Goal: Task Accomplishment & Management: Manage account settings

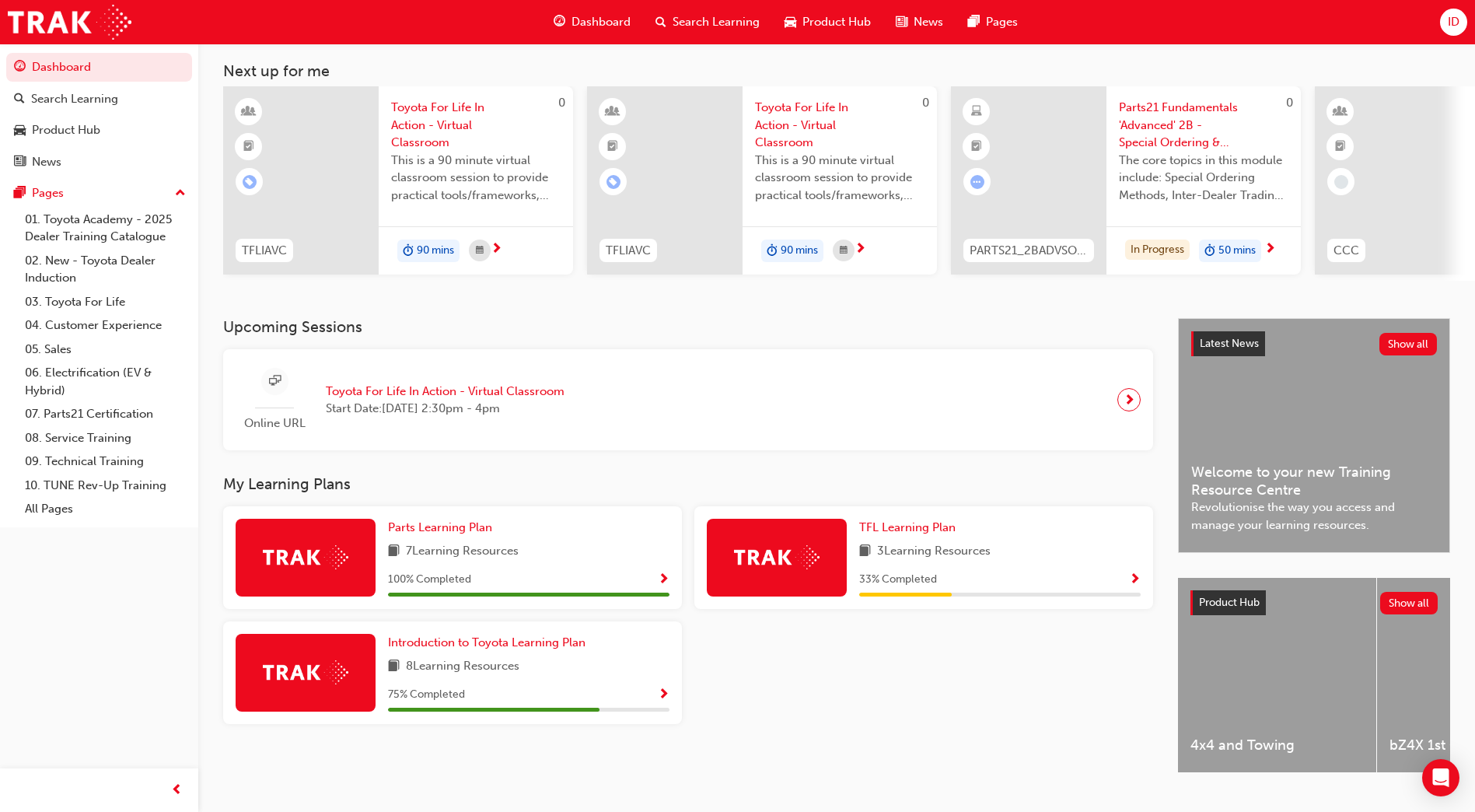
scroll to position [117, 0]
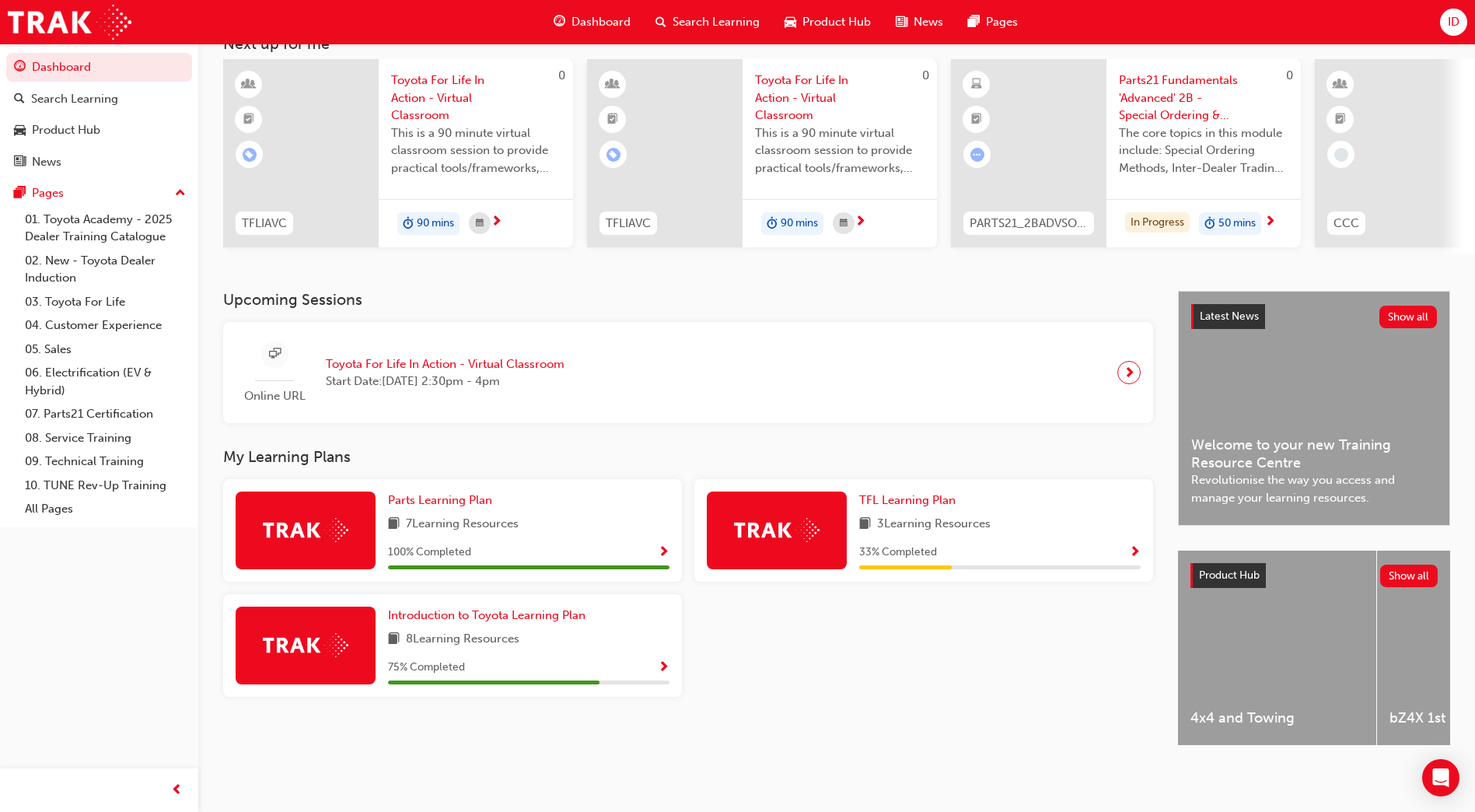
click at [1443, 17] on div "ID" at bounding box center [1454, 22] width 27 height 27
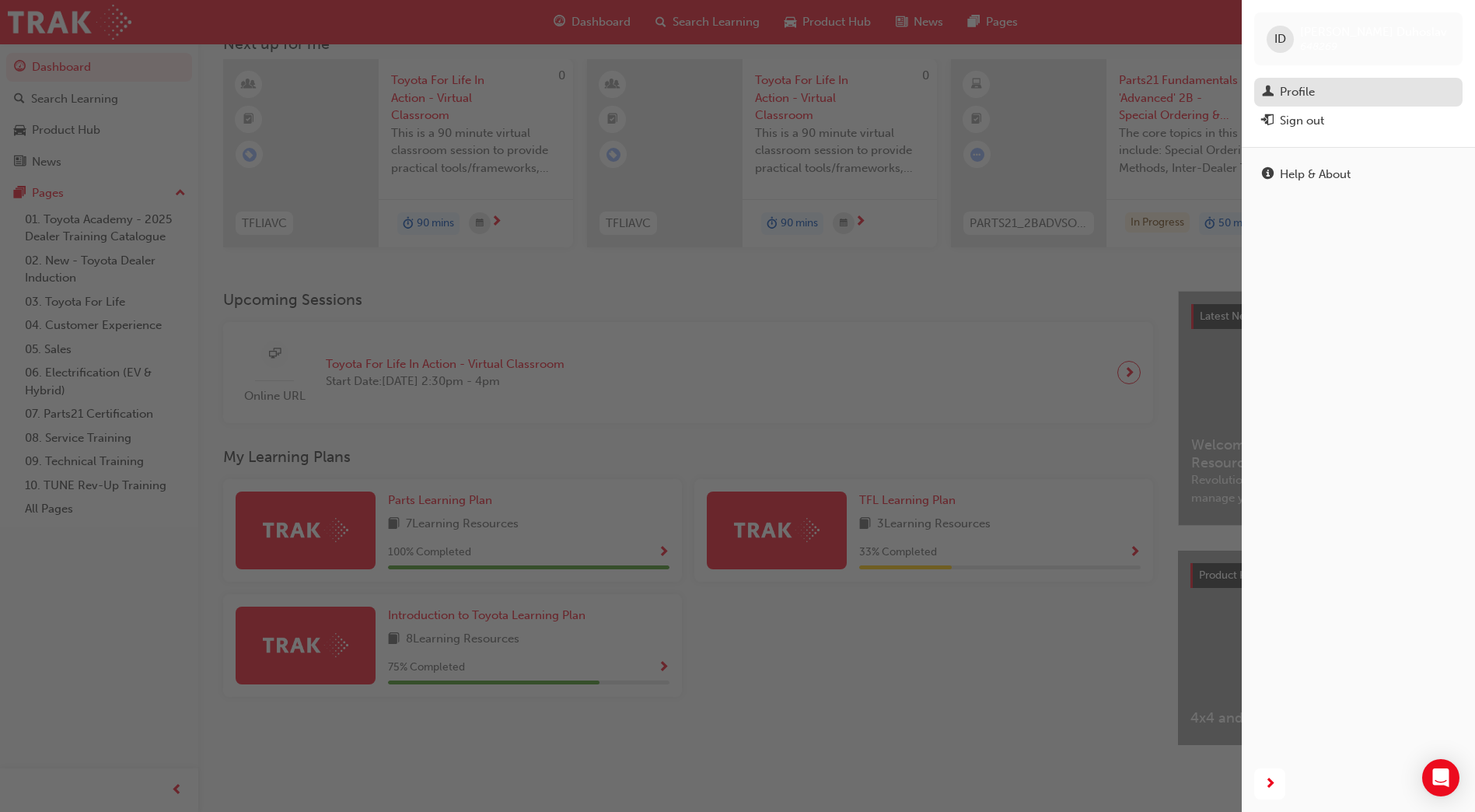
click at [1280, 83] on div "Profile" at bounding box center [1298, 92] width 35 height 18
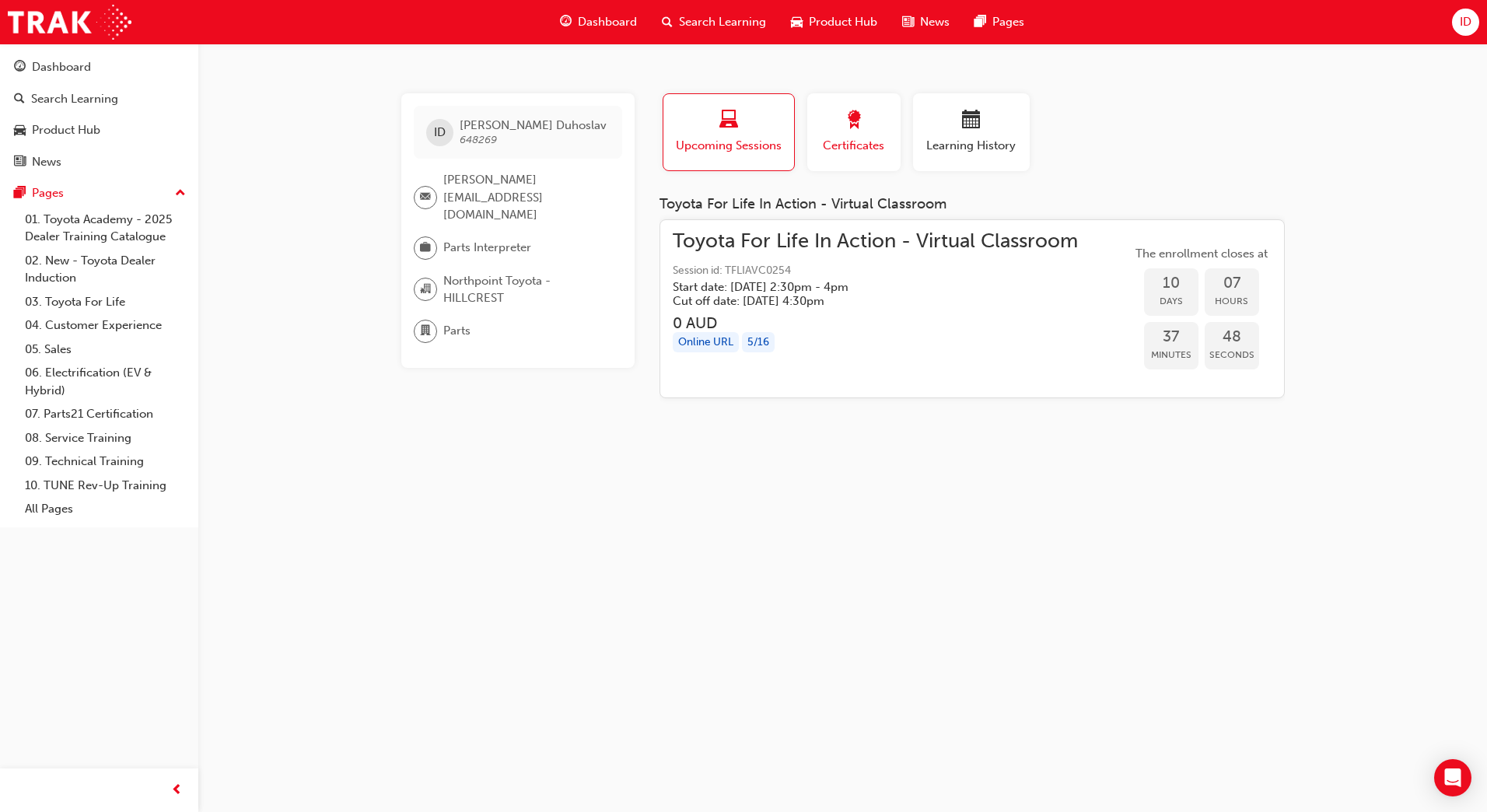
click at [808, 103] on button "Certificates" at bounding box center [853, 132] width 93 height 78
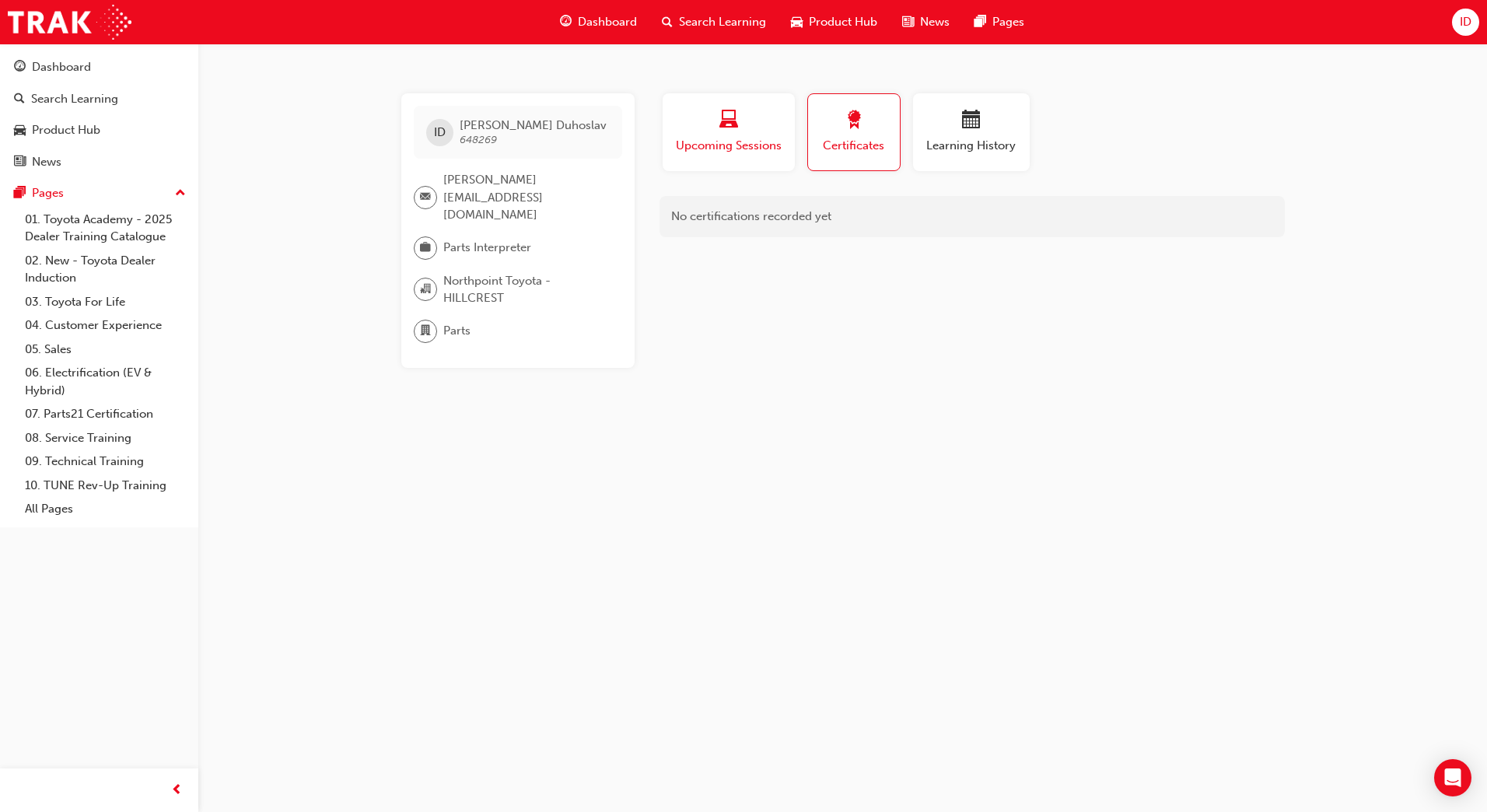
click at [732, 122] on span "laptop-icon" at bounding box center [728, 120] width 19 height 21
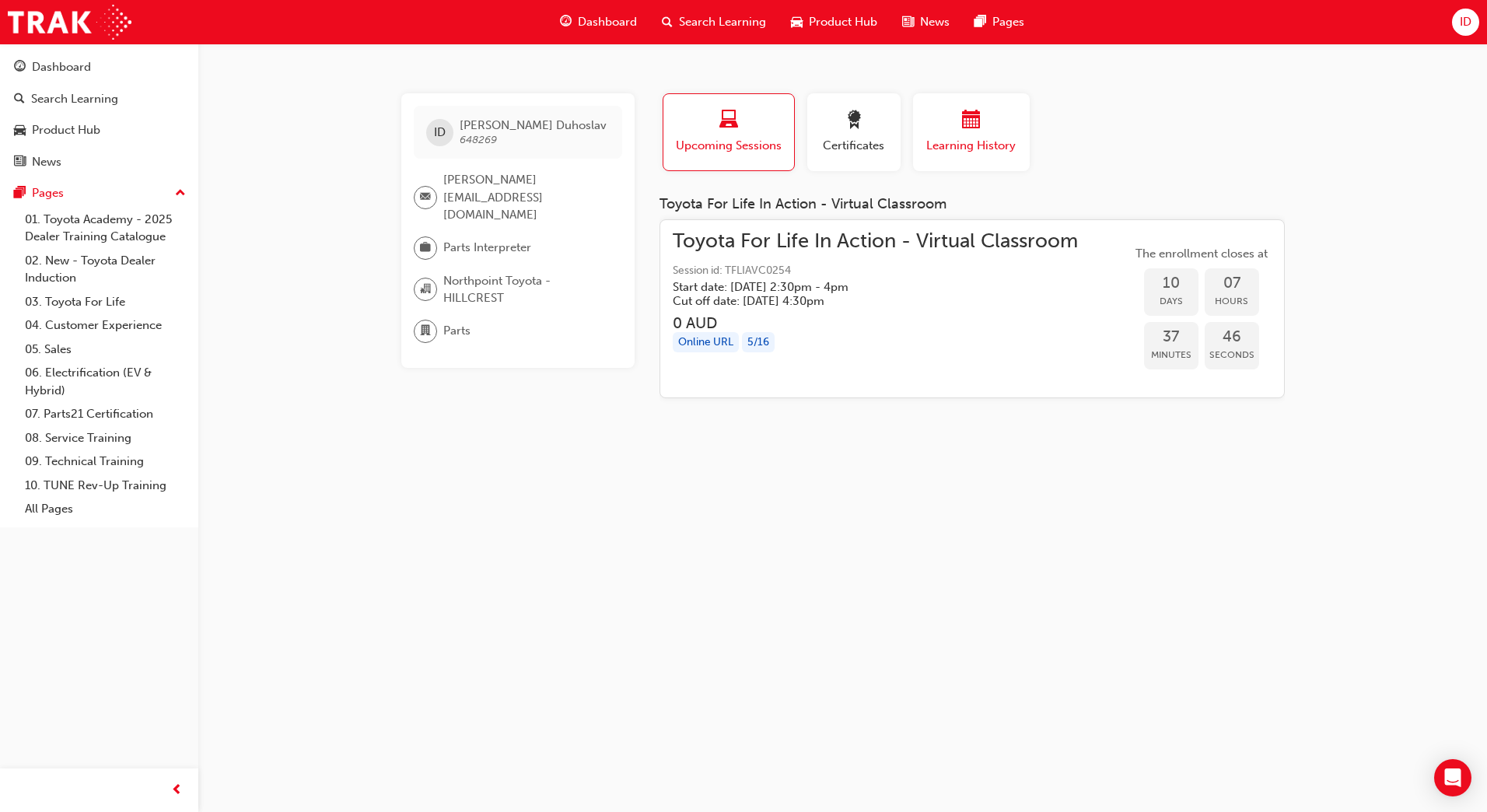
click at [1007, 150] on span "Learning History" at bounding box center [971, 146] width 93 height 18
